Goal: Task Accomplishment & Management: Use online tool/utility

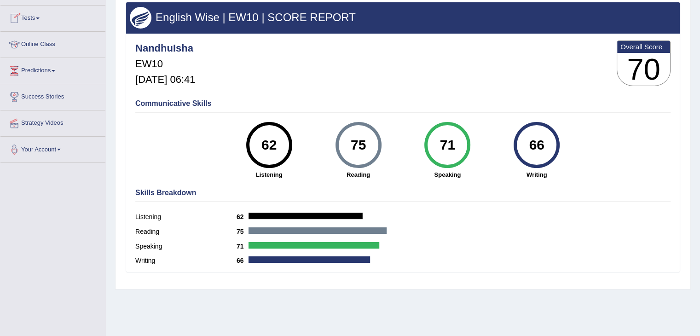
click at [29, 20] on link "Tests" at bounding box center [52, 17] width 105 height 23
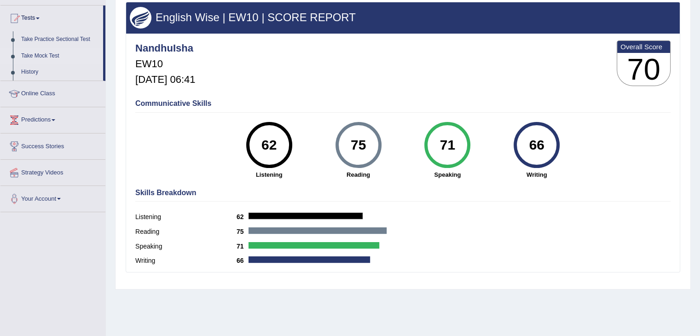
click at [40, 53] on link "Take Mock Test" at bounding box center [60, 56] width 86 height 17
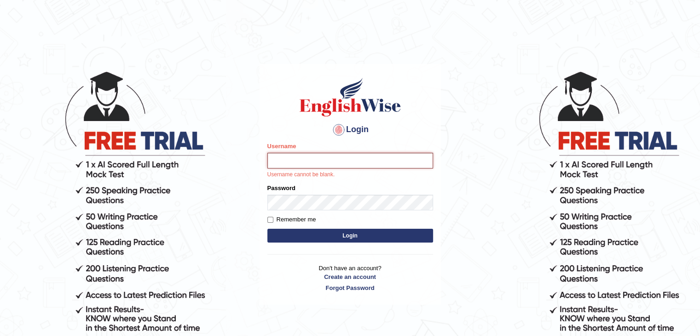
type input "NandhuIsha"
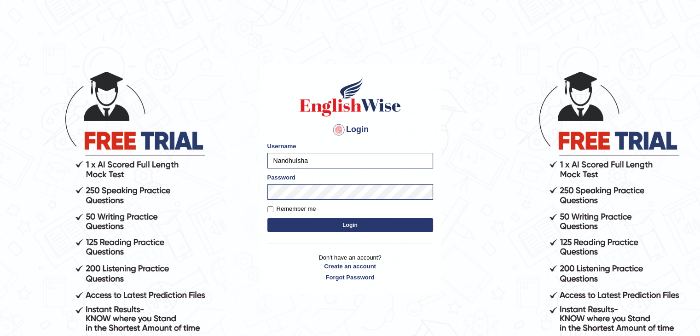
click at [267, 218] on button "Login" at bounding box center [350, 225] width 166 height 14
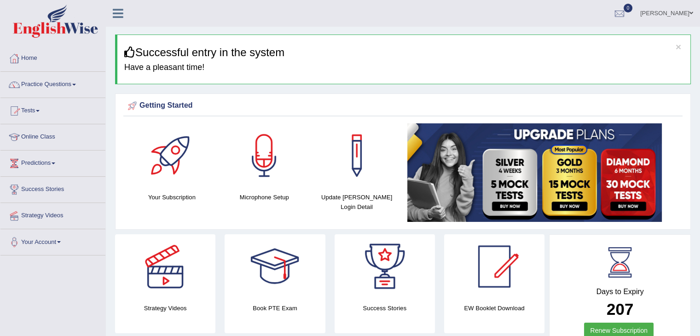
click at [33, 110] on link "Tests" at bounding box center [52, 109] width 105 height 23
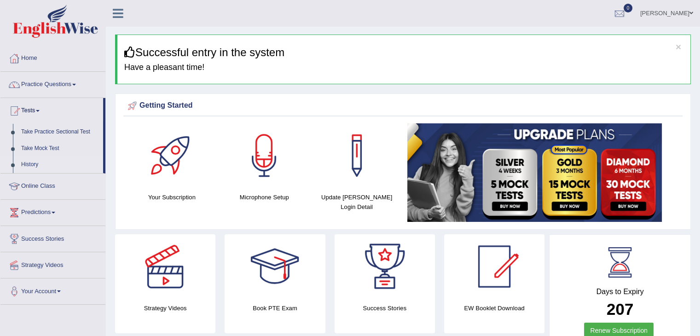
click at [33, 163] on link "History" at bounding box center [60, 164] width 86 height 17
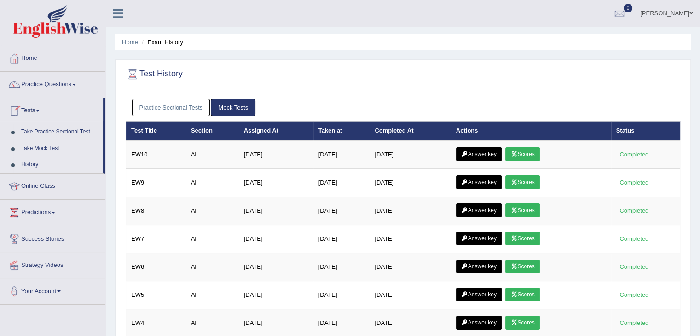
click at [51, 147] on link "Take Mock Test" at bounding box center [60, 148] width 86 height 17
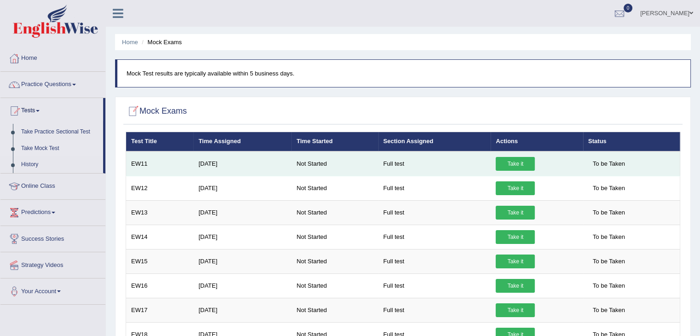
click at [520, 163] on link "Take it" at bounding box center [514, 164] width 39 height 14
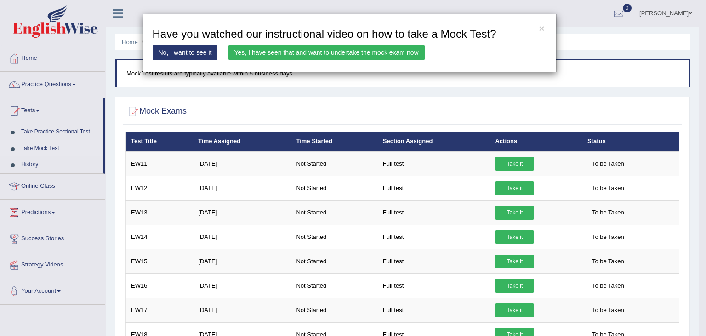
click at [332, 54] on link "Yes, I have seen that and want to undertake the mock exam now" at bounding box center [327, 53] width 196 height 16
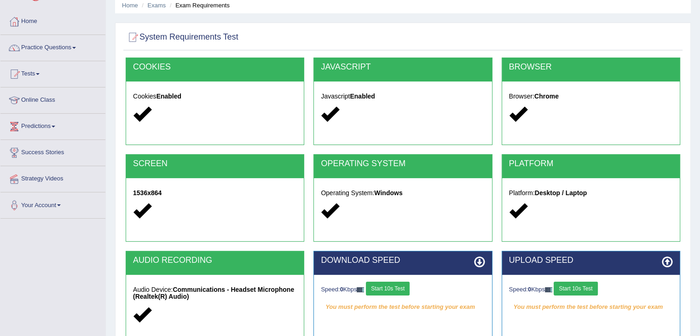
scroll to position [147, 0]
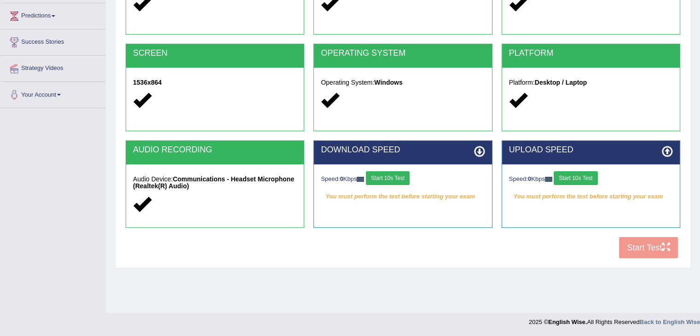
click at [387, 179] on button "Start 10s Test" at bounding box center [388, 178] width 44 height 14
click at [579, 179] on button "Start 10s Test" at bounding box center [575, 178] width 44 height 14
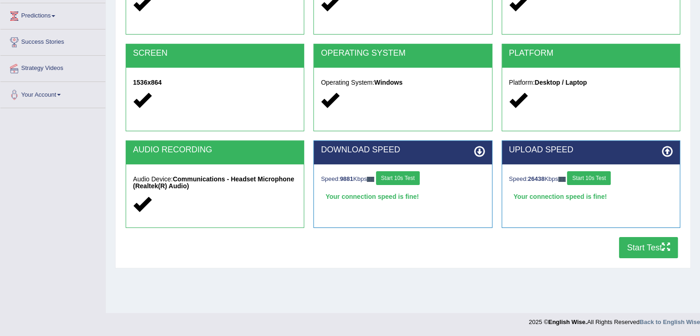
click at [649, 249] on button "Start Test" at bounding box center [648, 247] width 59 height 21
